Goal: Book appointment/travel/reservation

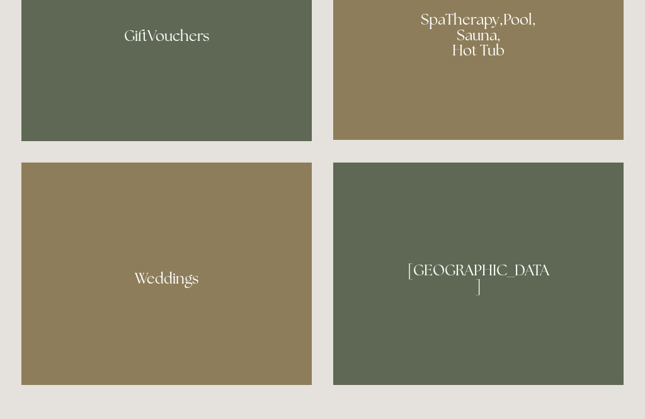
scroll to position [1049, 0]
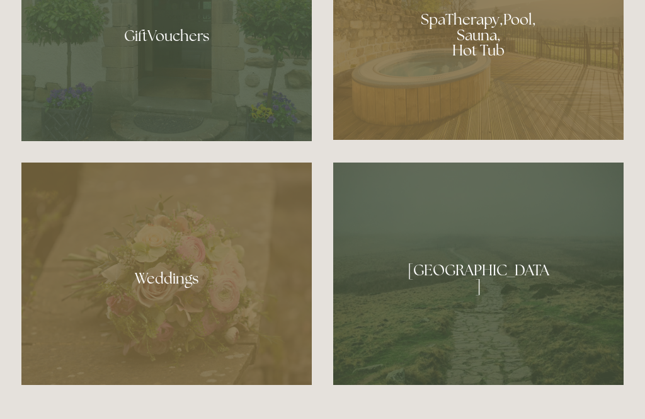
click at [477, 71] on div at bounding box center [478, 30] width 290 height 219
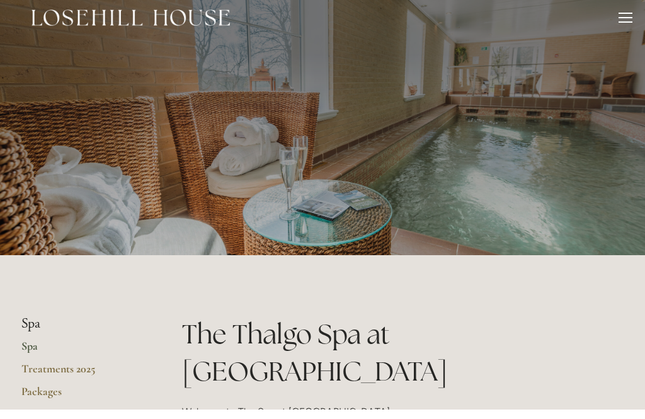
scroll to position [7, 0]
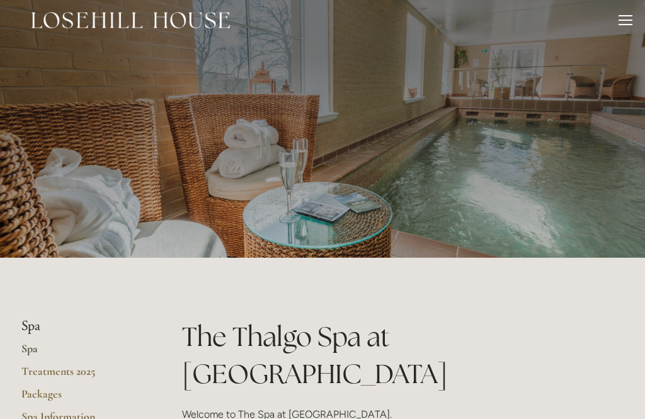
click at [43, 389] on link "Packages" at bounding box center [81, 398] width 120 height 23
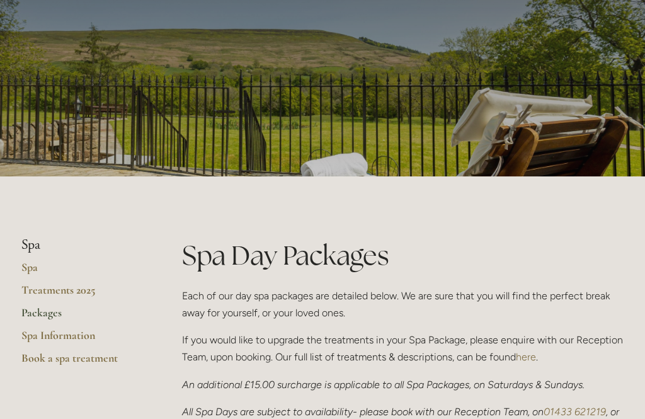
scroll to position [88, 0]
click at [103, 356] on link "Book a spa treatment" at bounding box center [81, 362] width 120 height 23
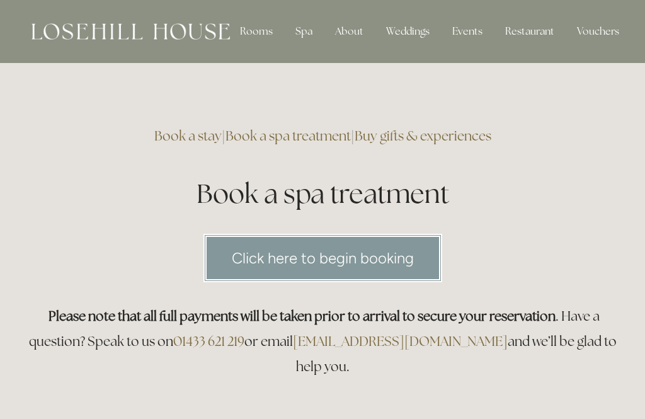
click at [249, 28] on div "Rooms" at bounding box center [256, 31] width 53 height 25
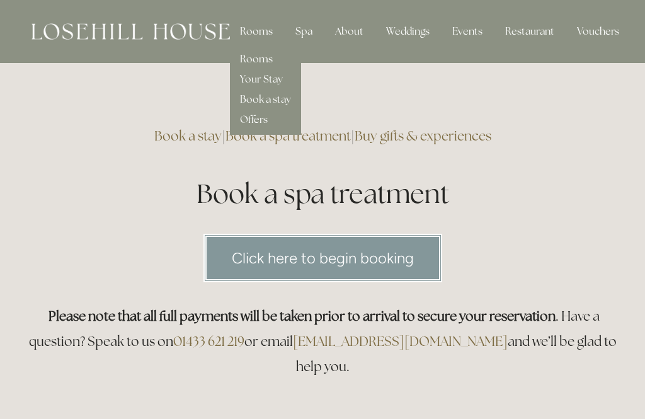
click at [278, 94] on link "Book a stay" at bounding box center [265, 99] width 51 height 13
click at [254, 120] on link "Offers" at bounding box center [254, 119] width 28 height 13
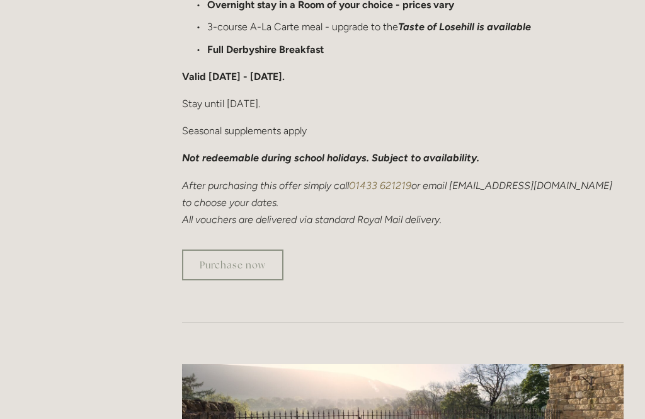
scroll to position [869, 0]
